Goal: Task Accomplishment & Management: Complete application form

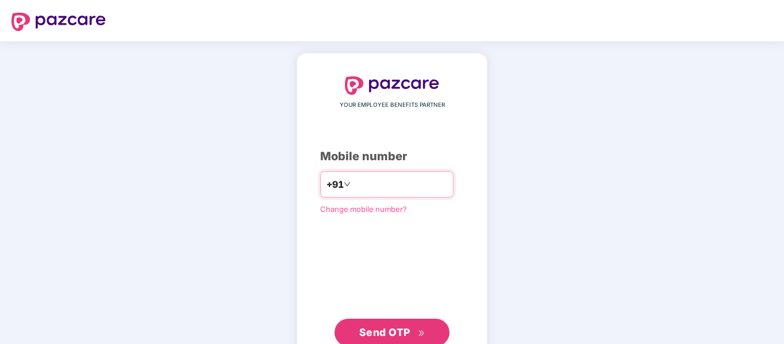
click at [344, 186] on icon "down" at bounding box center [347, 184] width 7 height 7
click at [373, 187] on input "number" at bounding box center [400, 184] width 94 height 18
type input "**********"
click at [364, 181] on input "**********" at bounding box center [400, 184] width 94 height 18
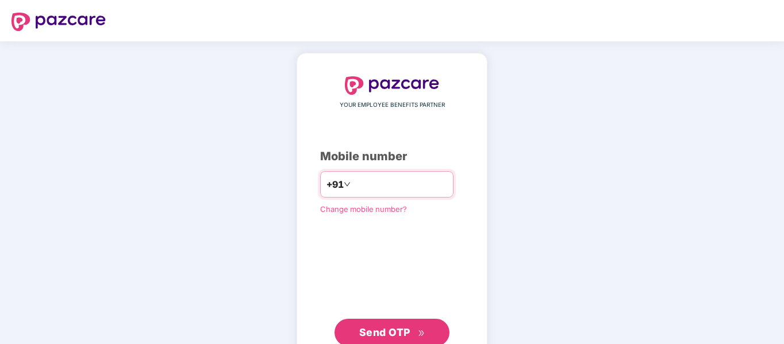
click at [364, 181] on input "**********" at bounding box center [400, 184] width 94 height 18
paste input "**********"
type input "**********"
click at [396, 327] on span "Send OTP" at bounding box center [384, 332] width 51 height 12
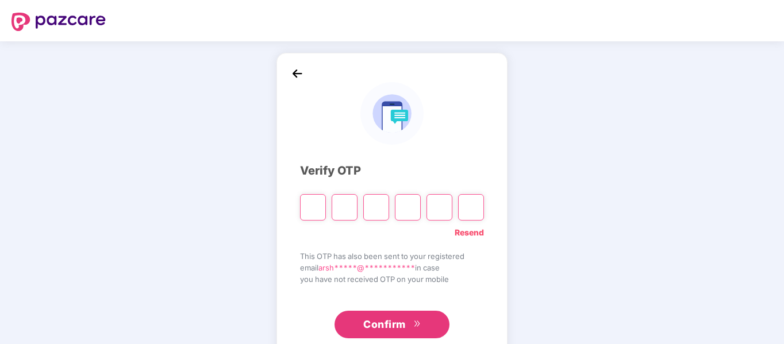
paste input "*"
type input "*"
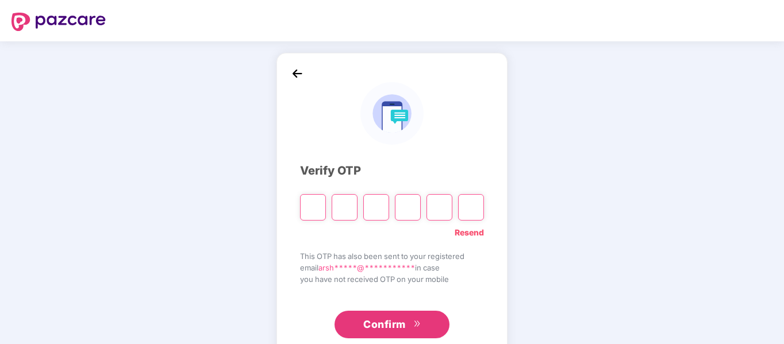
type input "*"
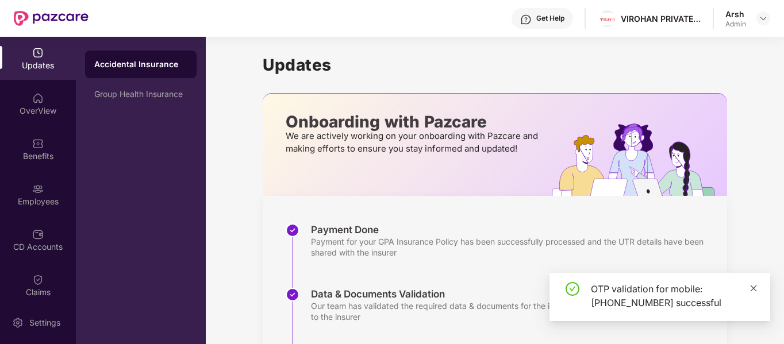
click at [753, 288] on icon "close" at bounding box center [753, 288] width 6 height 6
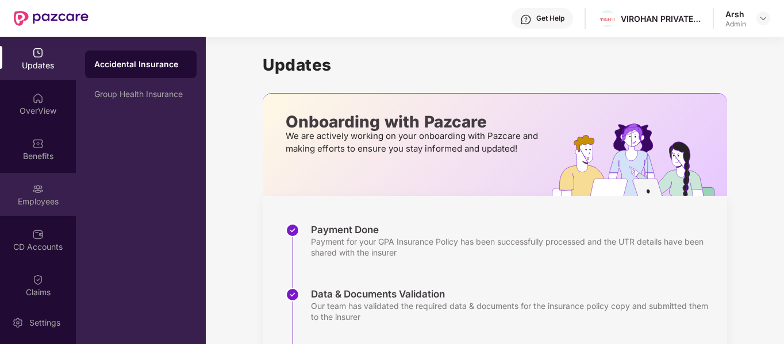
click at [34, 194] on img at bounding box center [37, 188] width 11 height 11
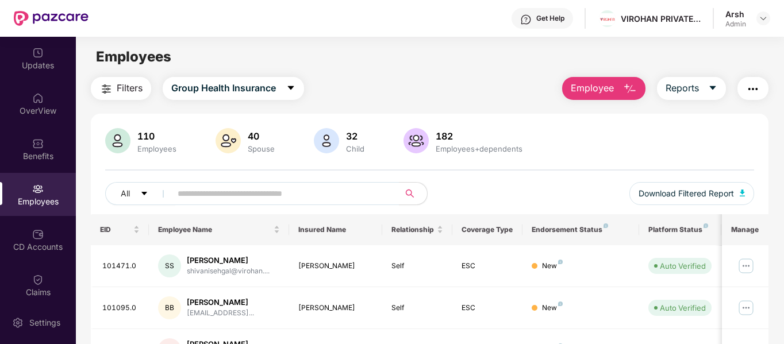
click at [584, 94] on span "Employee" at bounding box center [592, 88] width 43 height 14
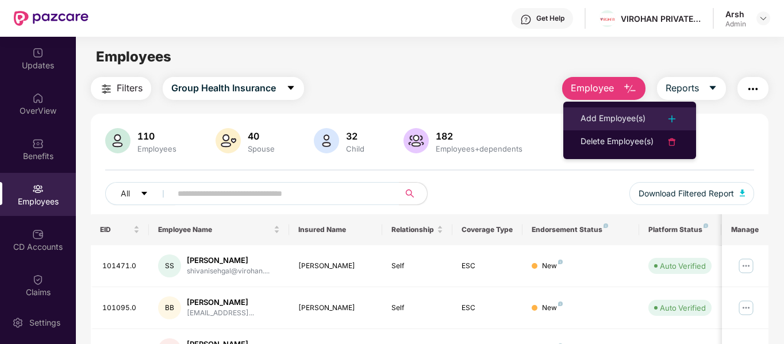
click at [607, 128] on li "Add Employee(s)" at bounding box center [629, 118] width 133 height 23
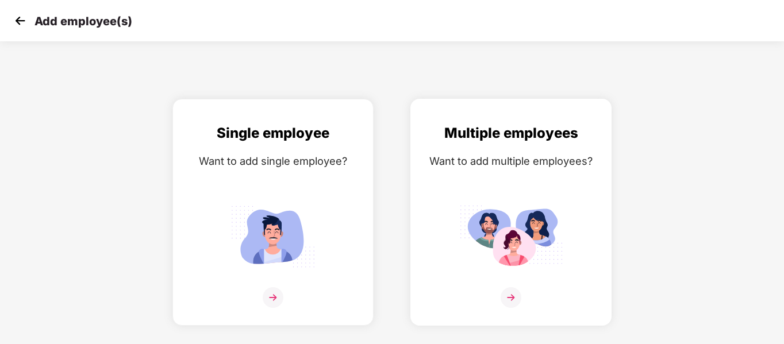
click at [500, 214] on img at bounding box center [510, 237] width 103 height 72
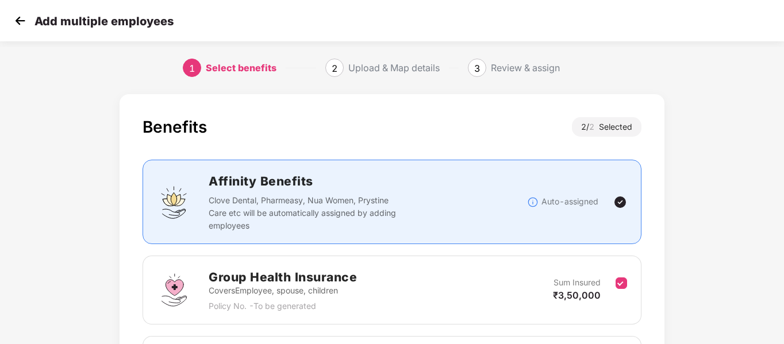
scroll to position [161, 0]
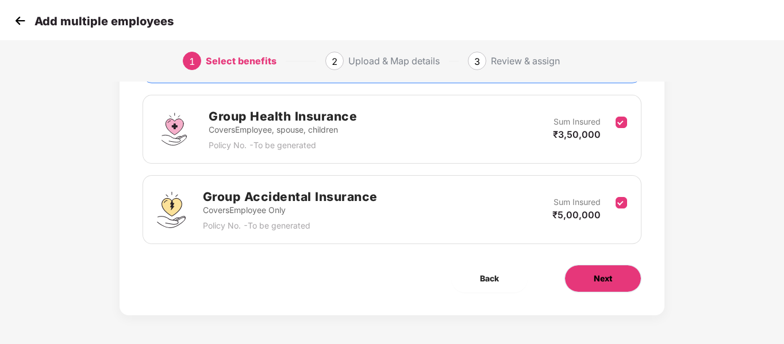
click at [575, 279] on button "Next" at bounding box center [602, 279] width 77 height 28
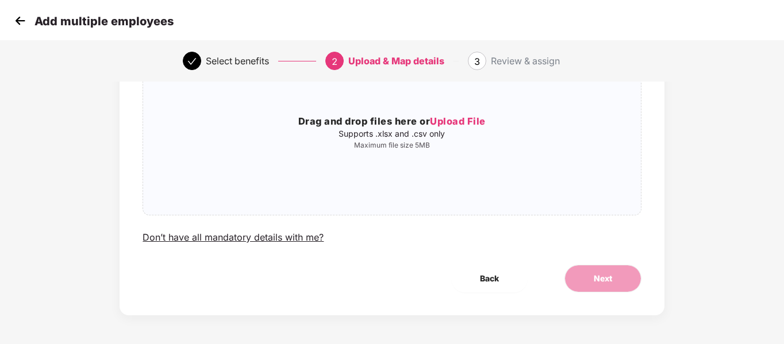
scroll to position [0, 0]
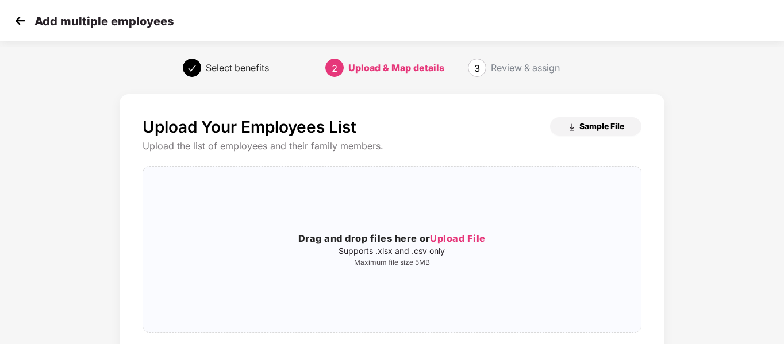
click at [581, 124] on span "Sample File" at bounding box center [601, 126] width 45 height 11
click at [454, 159] on div "Upload Your Employees List Sample File Upload the list of employees and their f…" at bounding box center [391, 239] width 498 height 244
click at [355, 72] on div "Upload & Map details" at bounding box center [396, 68] width 96 height 18
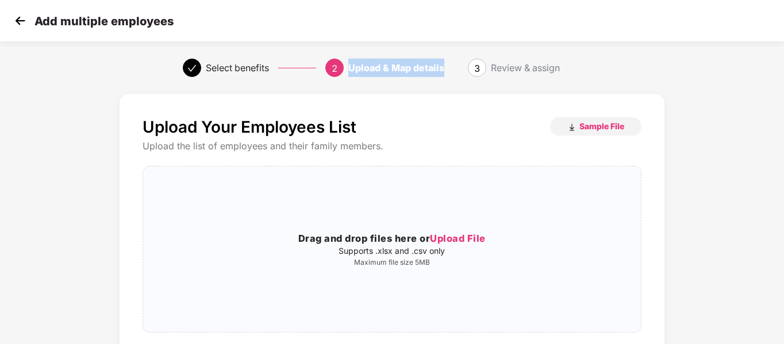
click at [355, 72] on div "Upload & Map details" at bounding box center [396, 68] width 96 height 18
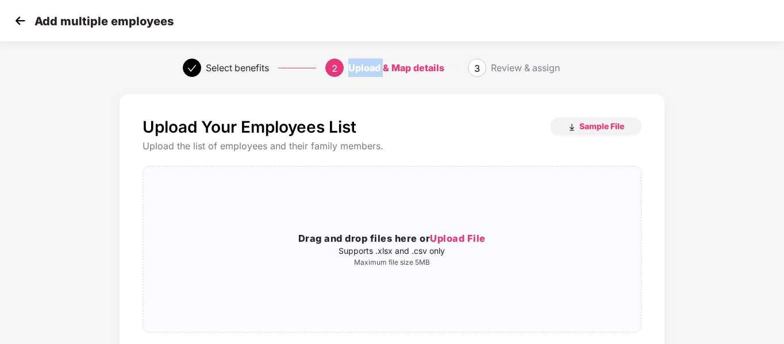
click at [355, 72] on div "Upload & Map details" at bounding box center [396, 68] width 96 height 18
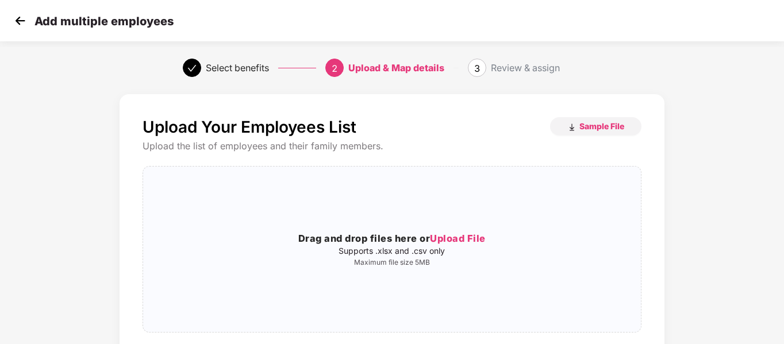
click at [515, 70] on div "Review & assign" at bounding box center [525, 68] width 69 height 18
copy div "Review & assign"
click at [11, 76] on div "Select benefits 2 Upload & Map details 3 Review & assign" at bounding box center [392, 67] width 784 height 41
